Goal: Communication & Community: Answer question/provide support

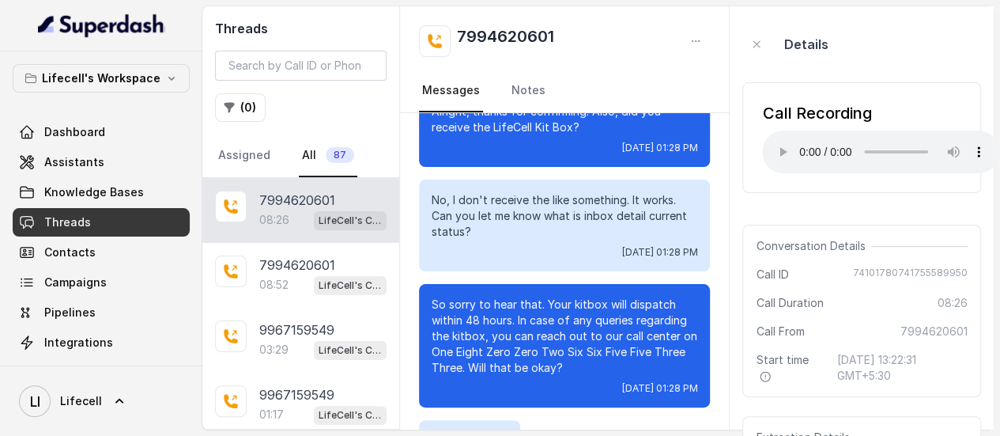
scroll to position [4191, 0]
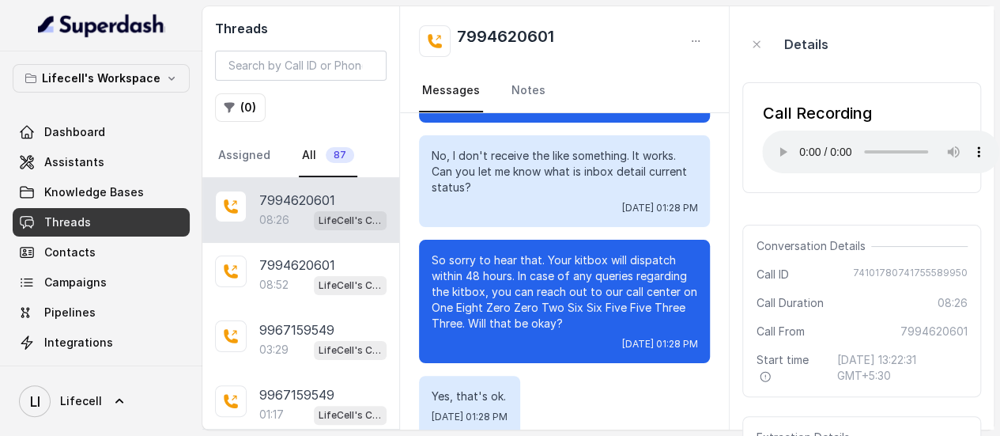
drag, startPoint x: 433, startPoint y: 242, endPoint x: 636, endPoint y: 319, distance: 216.7
click at [636, 319] on div "So sorry to hear that. Your kitbox will dispatch within 48 hours. In case of an…" at bounding box center [564, 301] width 291 height 123
click at [672, 309] on p "So sorry to hear that. Your kitbox will dispatch within 48 hours. In case of an…" at bounding box center [565, 291] width 266 height 79
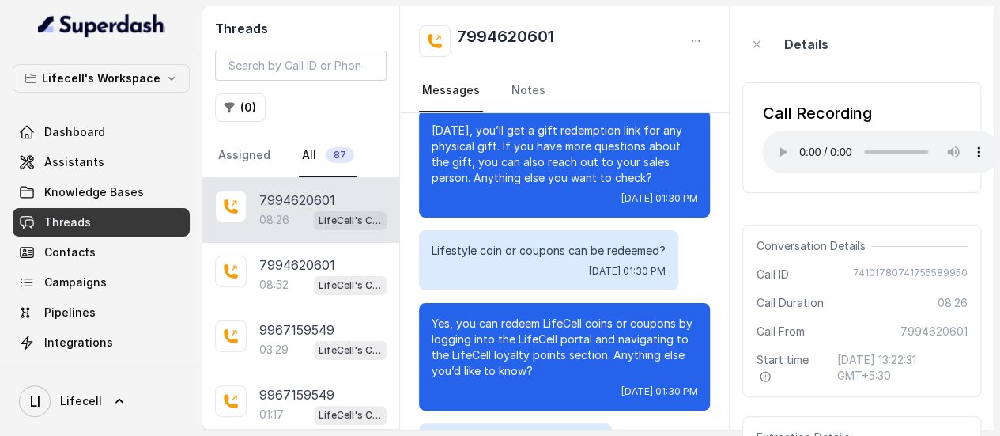
scroll to position [5535, 0]
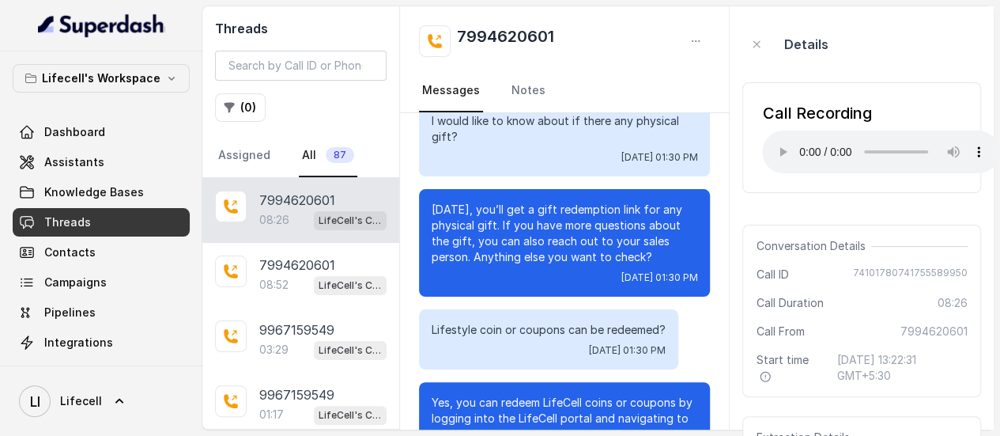
drag, startPoint x: 432, startPoint y: 193, endPoint x: 667, endPoint y: 247, distance: 241.9
click at [667, 247] on p "[DATE], you’ll get a gift redemption link for any physical gift. If you have mo…" at bounding box center [565, 233] width 266 height 63
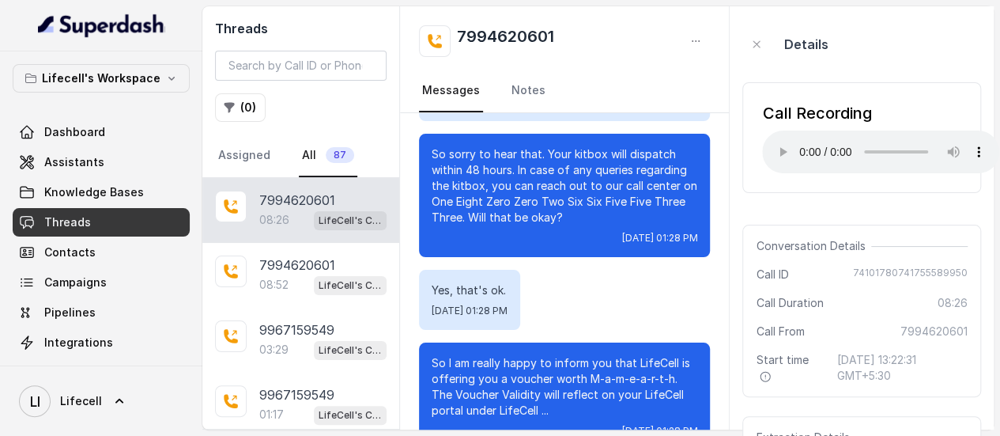
scroll to position [4281, 0]
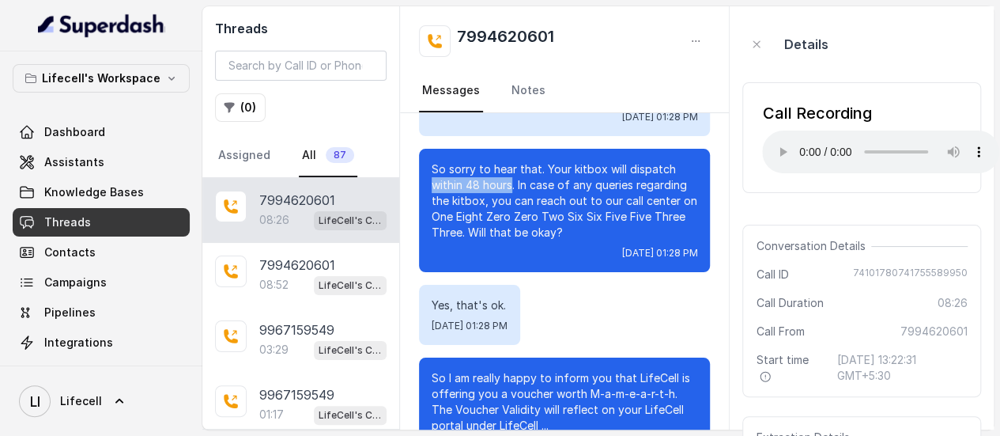
drag, startPoint x: 432, startPoint y: 166, endPoint x: 513, endPoint y: 168, distance: 80.7
click at [513, 168] on p "So sorry to hear that. Your kitbox will dispatch within 48 hours. In case of an…" at bounding box center [565, 200] width 266 height 79
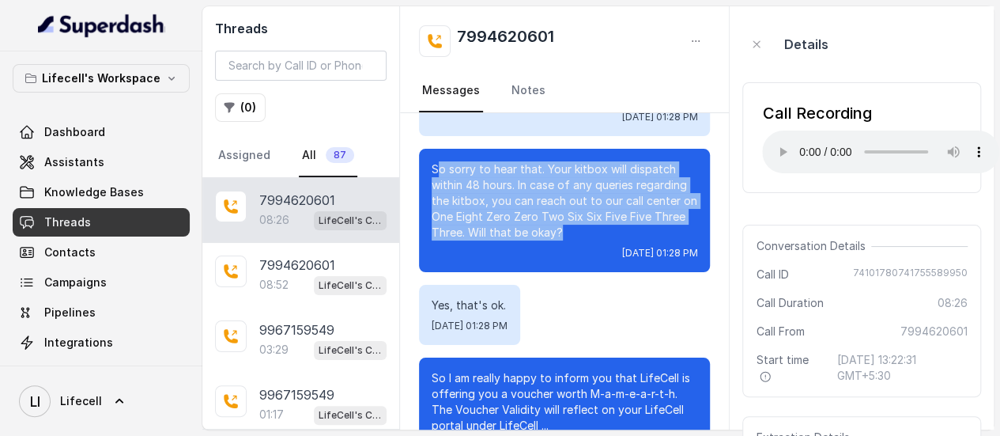
drag, startPoint x: 436, startPoint y: 150, endPoint x: 662, endPoint y: 215, distance: 234.5
click at [662, 215] on p "So sorry to hear that. Your kitbox will dispatch within 48 hours. In case of an…" at bounding box center [565, 200] width 266 height 79
click at [484, 171] on p "So sorry to hear that. Your kitbox will dispatch within 48 hours. In case of an…" at bounding box center [565, 200] width 266 height 79
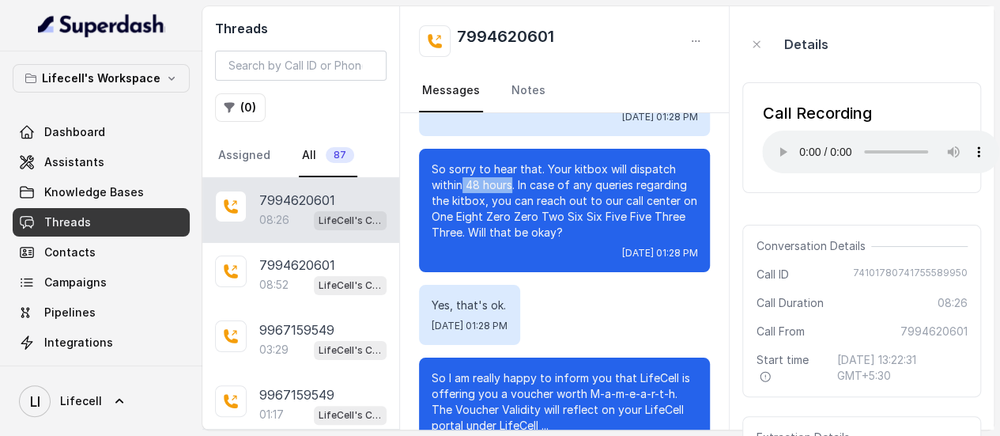
drag, startPoint x: 464, startPoint y: 163, endPoint x: 522, endPoint y: 172, distance: 58.5
click at [511, 166] on p "So sorry to hear that. Your kitbox will dispatch within 48 hours. In case of an…" at bounding box center [565, 200] width 266 height 79
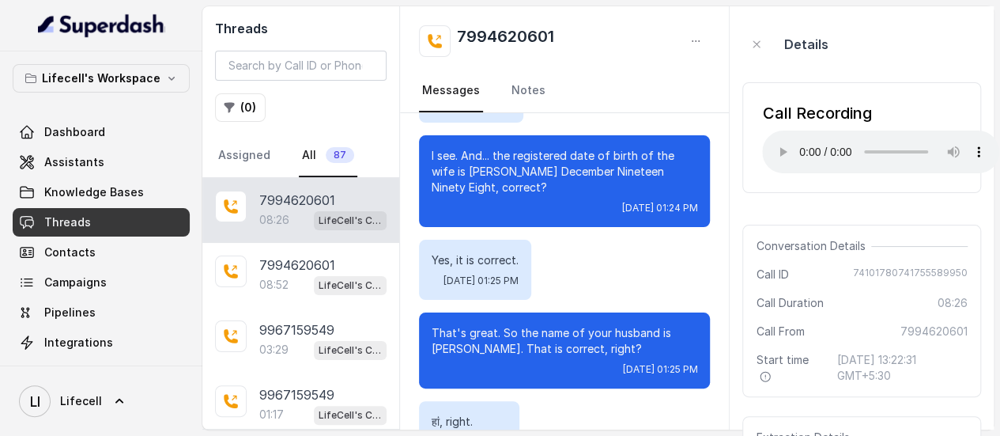
scroll to position [1107, 0]
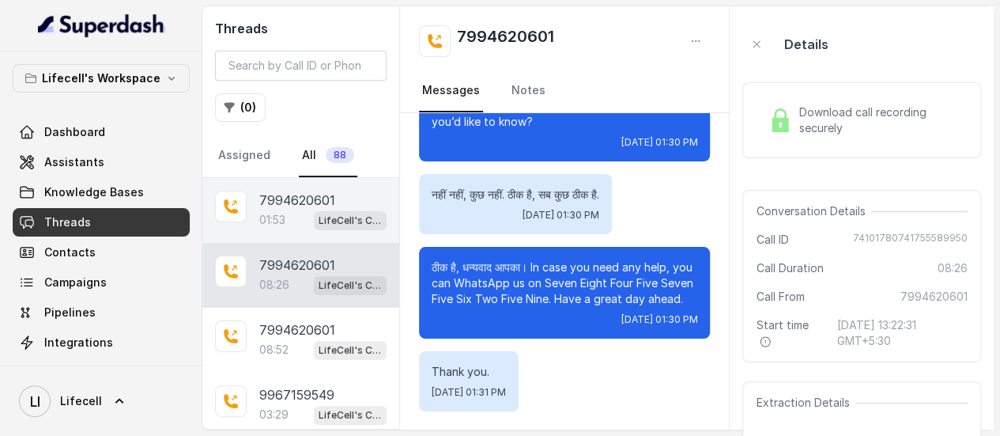
click at [281, 202] on p "7994620601" at bounding box center [297, 200] width 76 height 19
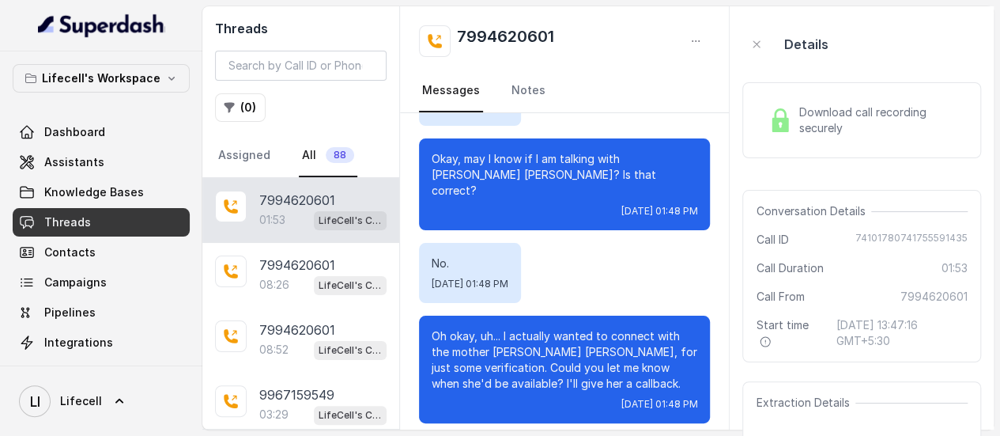
scroll to position [316, 0]
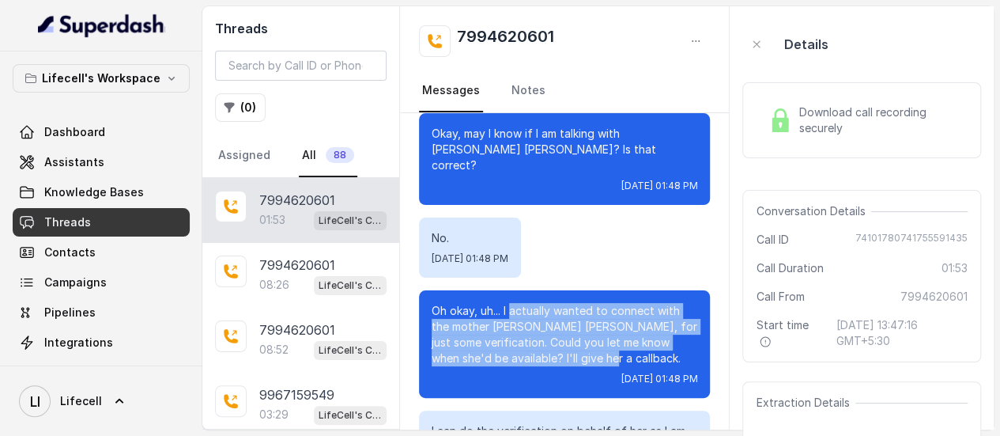
drag, startPoint x: 512, startPoint y: 289, endPoint x: 610, endPoint y: 344, distance: 111.5
click at [610, 344] on p "Oh okay, uh... I actually wanted to connect with the mother Mrs. Anjal Annet, f…" at bounding box center [565, 334] width 266 height 63
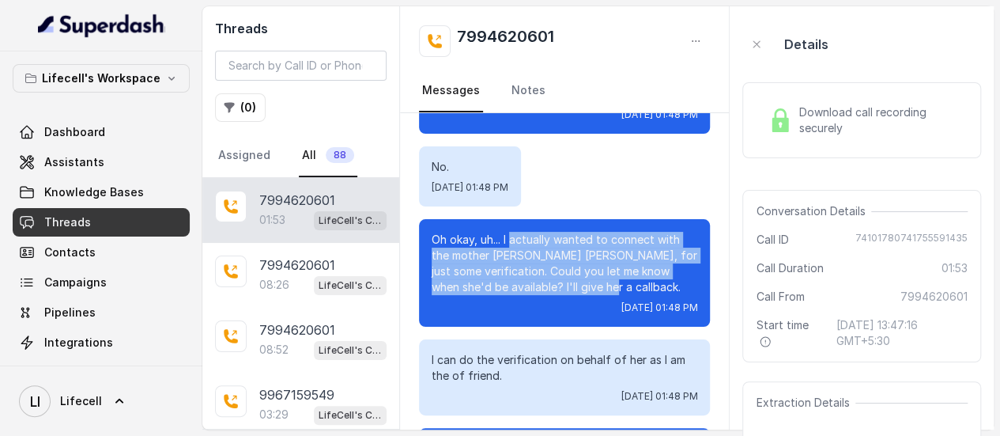
scroll to position [474, 0]
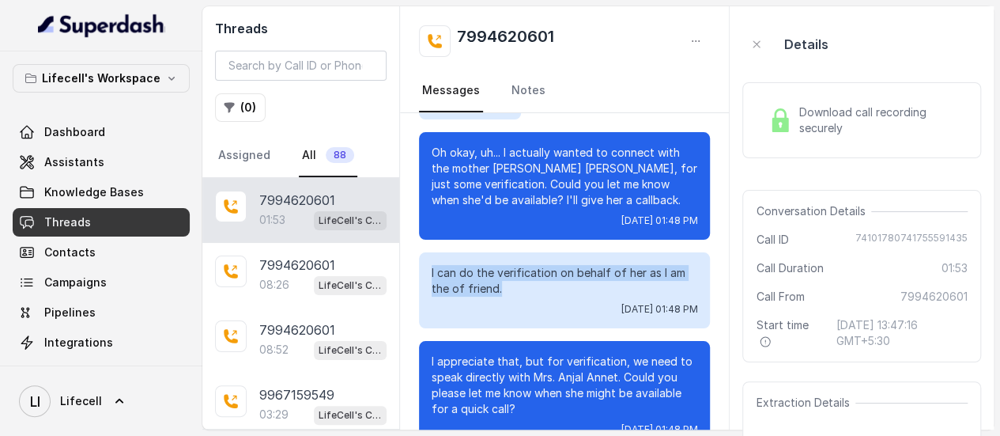
drag, startPoint x: 433, startPoint y: 257, endPoint x: 498, endPoint y: 276, distance: 67.6
click at [498, 276] on p "I can do the verification on behalf of her as I am the of friend." at bounding box center [565, 281] width 266 height 32
click at [511, 277] on p "I can do the verification on behalf of her as I am the of friend." at bounding box center [565, 281] width 266 height 32
drag, startPoint x: 432, startPoint y: 257, endPoint x: 499, endPoint y: 268, distance: 67.3
click at [499, 268] on p "I can do the verification on behalf of her as I am the of friend." at bounding box center [565, 281] width 266 height 32
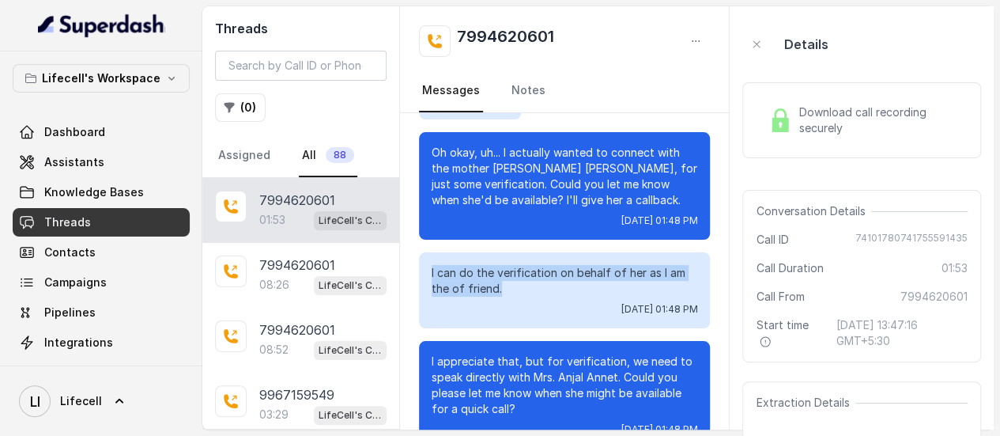
click at [511, 274] on p "I can do the verification on behalf of her as I am the of friend." at bounding box center [565, 281] width 266 height 32
click at [494, 278] on p "I can do the verification on behalf of her as I am the of friend." at bounding box center [565, 281] width 266 height 32
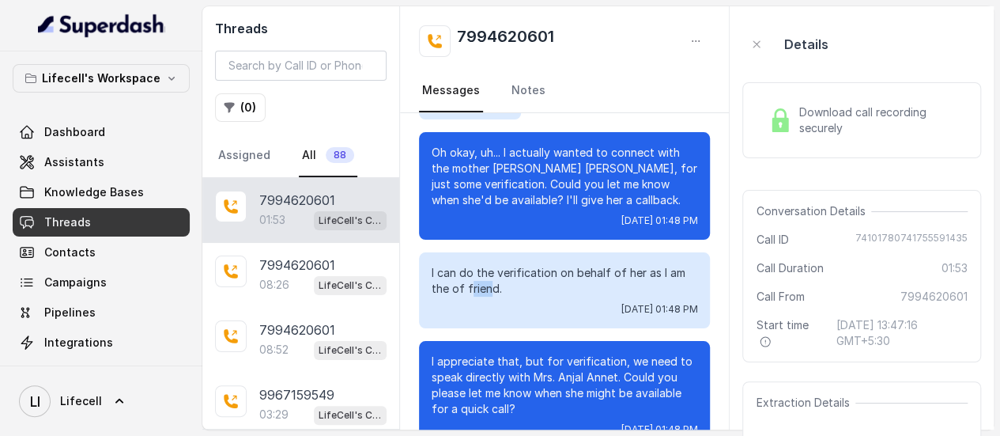
drag, startPoint x: 467, startPoint y: 278, endPoint x: 496, endPoint y: 278, distance: 28.5
click at [495, 278] on p "I can do the verification on behalf of her as I am the of friend." at bounding box center [565, 281] width 266 height 32
click at [506, 278] on p "I can do the verification on behalf of her as I am the of friend." at bounding box center [565, 281] width 266 height 32
drag, startPoint x: 466, startPoint y: 271, endPoint x: 516, endPoint y: 276, distance: 50.0
click at [516, 276] on p "I can do the verification on behalf of her as I am the of friend." at bounding box center [565, 281] width 266 height 32
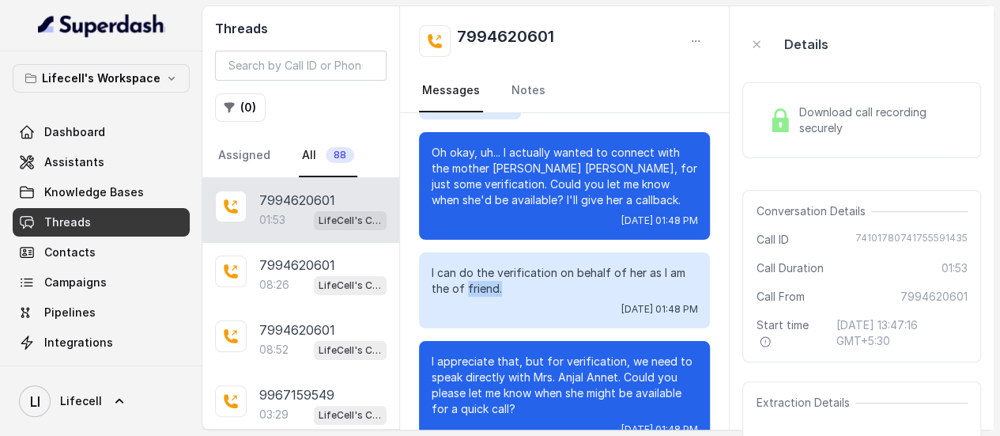
click at [514, 276] on p "I can do the verification on behalf of her as I am the of friend." at bounding box center [565, 281] width 266 height 32
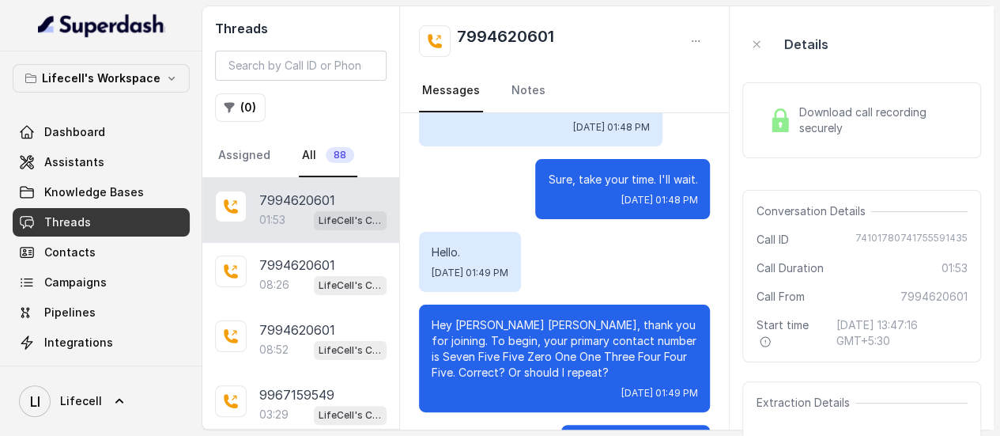
scroll to position [870, 0]
